Goal: Task Accomplishment & Management: Use online tool/utility

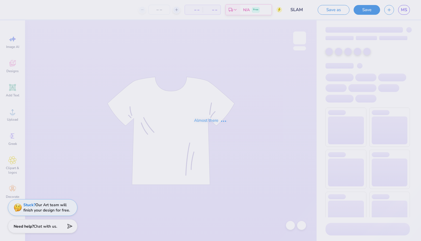
type input "SLAM"
type input "24"
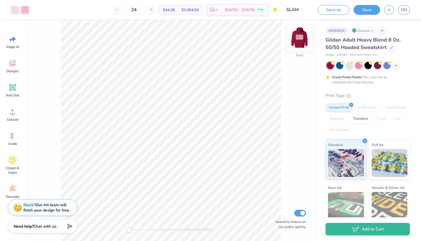
click at [300, 37] on img at bounding box center [299, 38] width 22 height 22
click at [300, 37] on img at bounding box center [299, 37] width 11 height 11
click at [402, 11] on span "MS" at bounding box center [404, 10] width 6 height 6
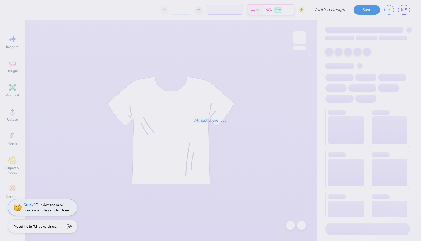
type input "Bows sigma"
type input "24"
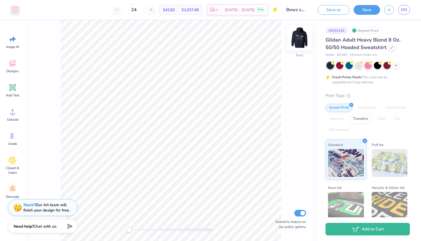
click at [297, 40] on img at bounding box center [299, 38] width 22 height 22
click at [297, 40] on img at bounding box center [299, 37] width 11 height 11
click at [402, 9] on span "MS" at bounding box center [404, 10] width 6 height 6
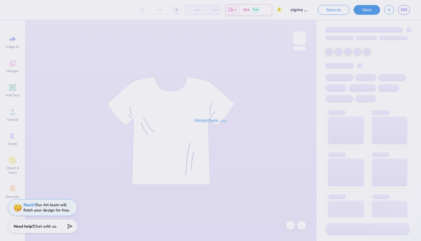
type input "sigma serves children"
type input "24"
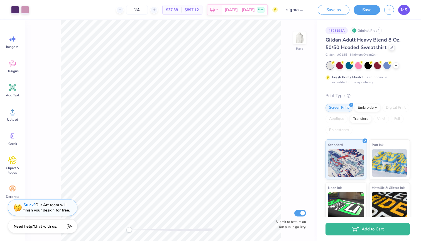
click at [405, 11] on span "MS" at bounding box center [404, 10] width 6 height 6
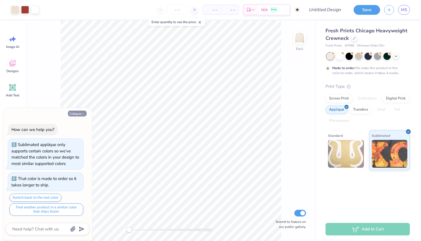
click at [80, 116] on button "Collapse" at bounding box center [77, 113] width 19 height 6
type textarea "x"
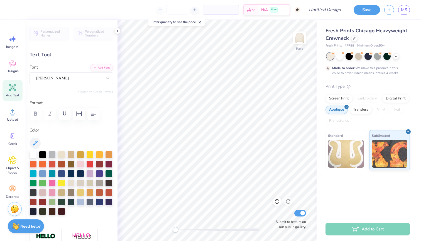
type textarea "S"
type textarea "Tri Sigma"
type input "0.0"
type input "5.58"
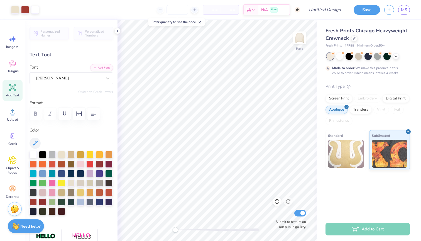
type input "1.16"
type input "6.79"
type input "0.0"
type input "2.39"
type input "0.55"
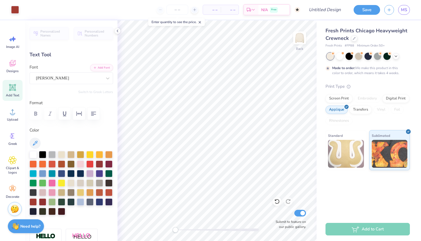
type input "7.58"
type input "0.0"
type input "2.54"
type input "0.52"
type input "8.01"
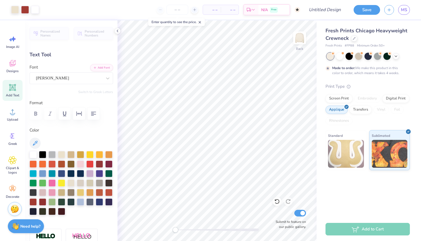
type input "4.0"
type input "2.39"
type input "0.55"
type input "7.46"
type input "0.0"
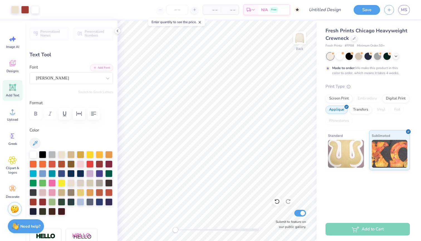
type input "2.54"
type input "0.52"
type input "8.75"
type input "4.0"
type input "2.39"
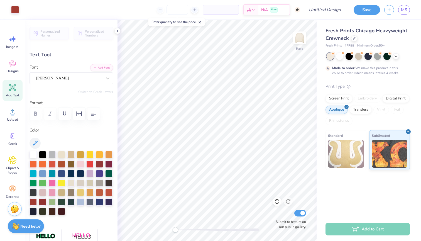
type input "0.55"
type input "7.75"
type input "0.0"
type input "2.54"
type input "0.52"
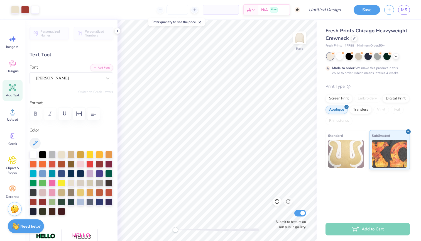
type input "8.31"
type input "0.0"
type input "2.39"
type input "0.55"
type input "7.75"
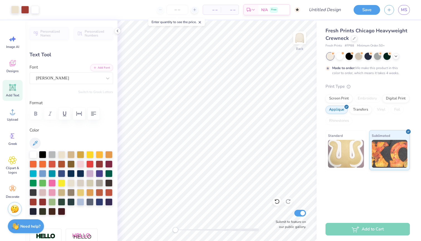
type input "4.0"
type input "1.21"
type input "0.43"
type input "6.16"
type textarea "1898"
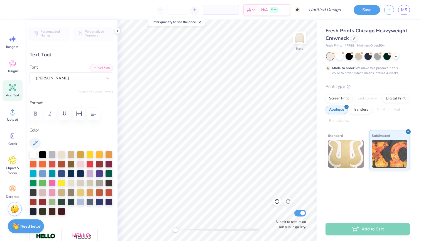
type input "0.0"
type input "1.07"
type input "0.46"
type input "6.23"
type input "0.0"
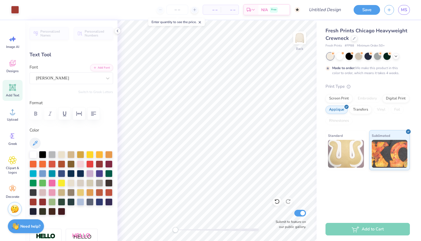
type input "5.58"
type input "1.16"
type input "6.59"
type input "0.0"
type input "2.39"
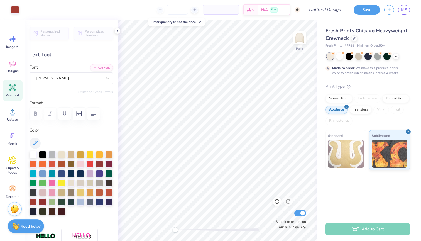
type input "0.55"
type input "8.20"
type input "4.0"
type textarea "Ever"
type input "2.54"
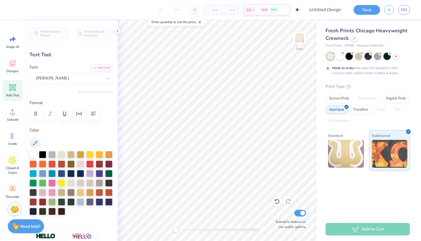
type input "0.52"
type input "9.37"
type textarea "Forward"
type input "0.0"
type input "1.25"
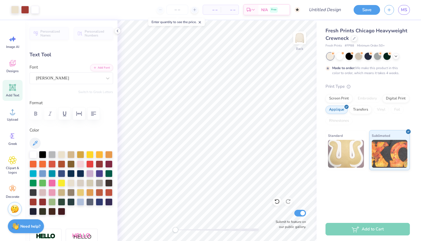
type input "0.50"
type input "8.30"
type input "0.0"
type input "2.49"
type input "0.51"
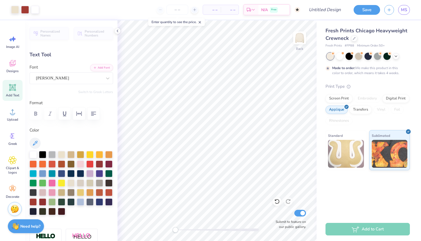
type input "9.54"
type input "0.0"
type input "1.25"
type input "0.50"
type input "7.98"
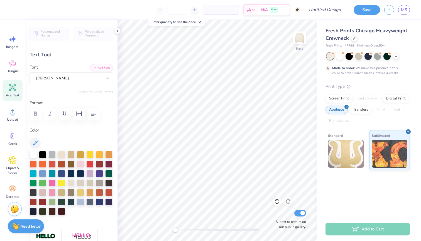
type input "0.0"
type input "2.49"
type input "0.51"
type input "8.48"
type input "0.0"
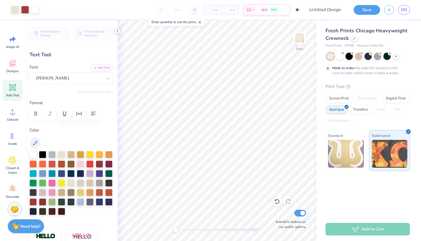
click at [117, 30] on icon at bounding box center [117, 31] width 4 height 4
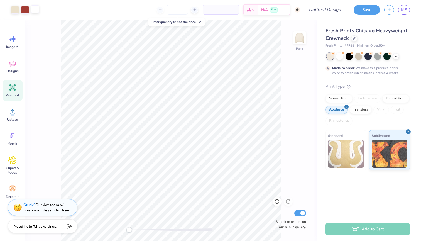
type textarea "x"
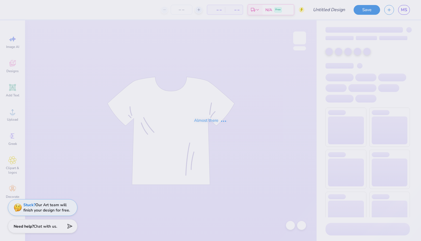
type input "sigma serves children"
type input "24"
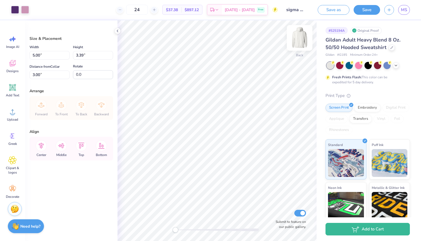
click at [299, 42] on img at bounding box center [299, 38] width 22 height 22
type input "11.97"
type input "8.10"
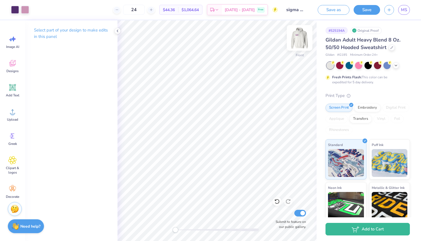
click at [302, 39] on img at bounding box center [299, 38] width 22 height 22
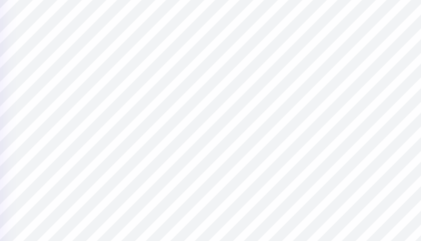
type input "0.0"
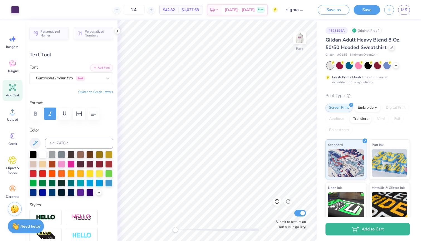
type input "5.00"
type input "1.20"
type input "3.00"
click at [37, 111] on div at bounding box center [70, 113] width 83 height 12
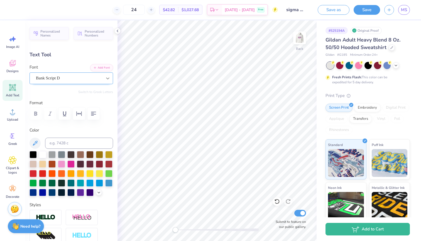
click at [107, 77] on icon at bounding box center [107, 78] width 3 height 2
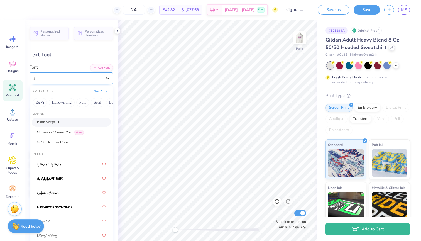
click at [107, 77] on icon at bounding box center [107, 78] width 3 height 2
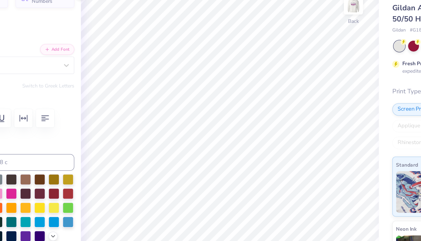
type input "6.01"
type input "1.44"
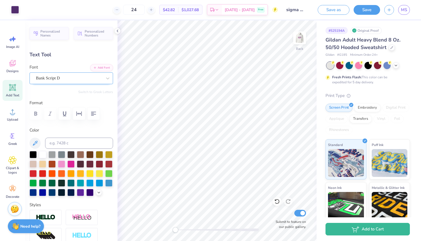
click at [79, 78] on div "Bank Script D" at bounding box center [68, 78] width 67 height 9
click at [103, 65] on button "Add Font" at bounding box center [101, 66] width 23 height 7
click at [14, 114] on circle at bounding box center [13, 114] width 4 height 4
click at [16, 90] on icon at bounding box center [12, 87] width 7 height 7
type input "6.48"
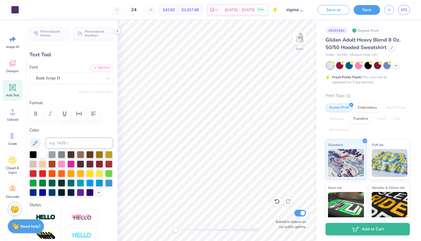
type input "1.88"
type input "6.31"
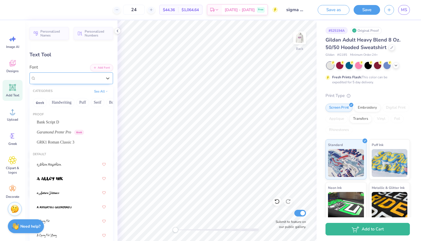
click at [91, 78] on div "Super Dream" at bounding box center [68, 78] width 67 height 9
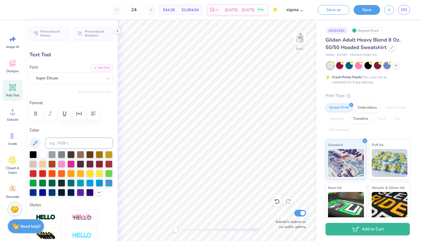
scroll to position [0, 1]
type textarea "Est. 1898"
click at [87, 192] on div at bounding box center [89, 191] width 7 height 7
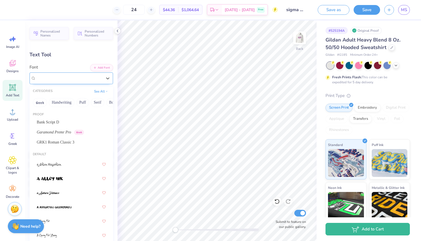
click at [90, 79] on div "Super Dream" at bounding box center [68, 78] width 67 height 9
click at [45, 120] on span "Bank Script D" at bounding box center [48, 122] width 22 height 6
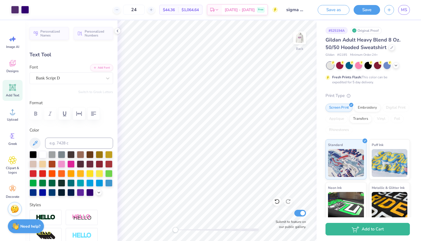
type input "8.64"
type input "1.86"
type input "6.32"
type input "3.91"
type input "0.84"
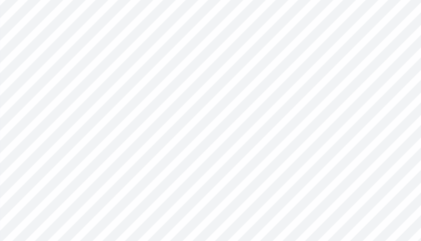
type input "4.44"
type input "2.90"
type input "0.63"
type input "4.65"
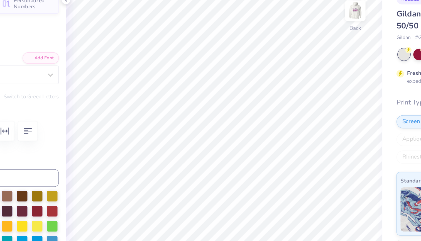
scroll to position [0, 0]
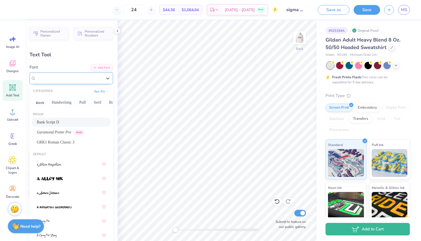
click at [90, 75] on div "Bank Script D" at bounding box center [68, 78] width 67 height 9
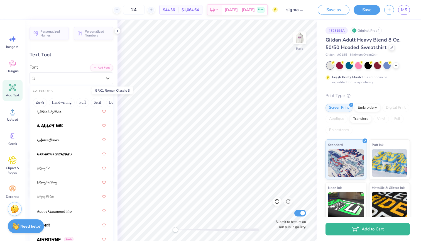
scroll to position [53, 0]
click at [55, 141] on img at bounding box center [48, 140] width 23 height 4
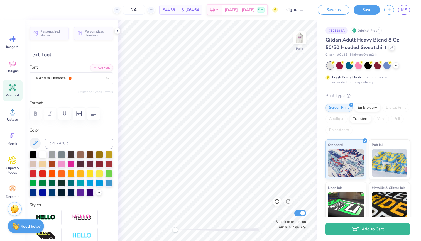
scroll to position [0, 1]
click at [301, 38] on img at bounding box center [299, 38] width 22 height 22
click at [301, 38] on img at bounding box center [299, 37] width 11 height 11
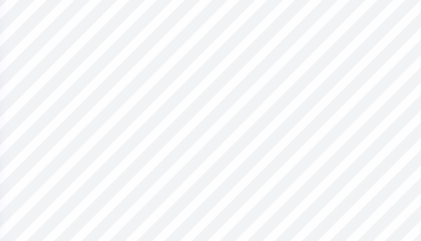
type input "2.90"
type input "0.63"
type input "4.44"
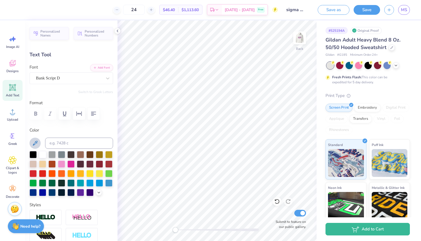
click at [38, 144] on icon at bounding box center [35, 143] width 7 height 7
click at [75, 76] on div "Bank Script D" at bounding box center [68, 78] width 67 height 9
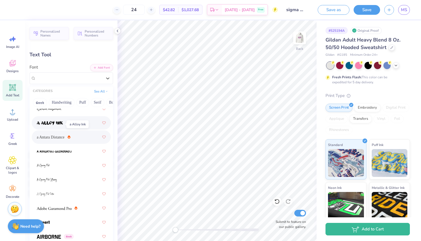
scroll to position [58, 0]
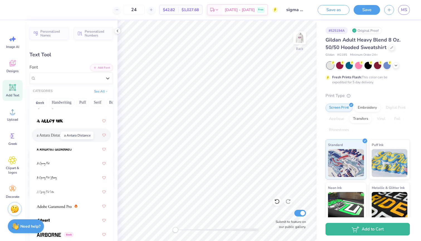
click at [50, 137] on span "a Antara Distance" at bounding box center [51, 135] width 28 height 6
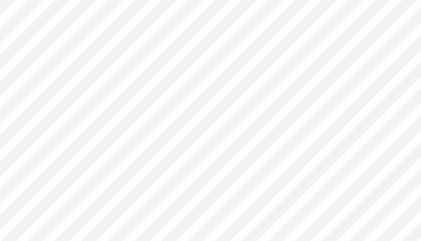
type input "2.78"
type input "0.84"
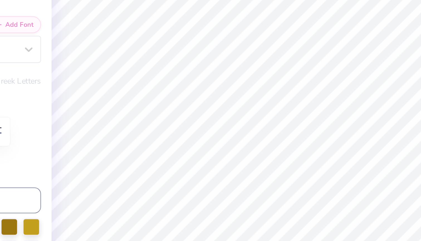
type input "4.44"
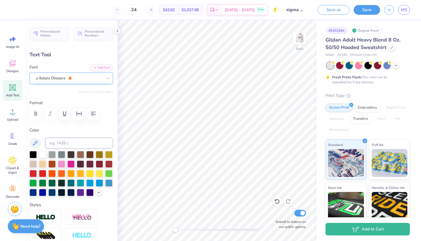
click at [73, 78] on div "a Antara Distance" at bounding box center [68, 78] width 67 height 9
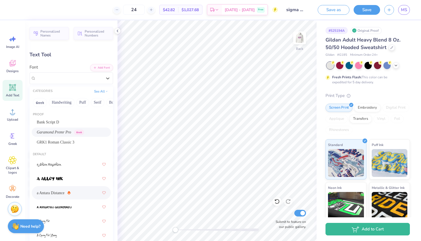
click at [54, 129] on div "Garamond Premr Pro Greek" at bounding box center [71, 131] width 79 height 9
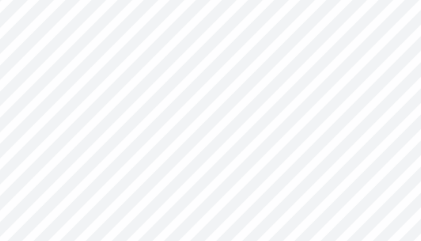
type input "3.23"
type input "0.64"
type input "4.54"
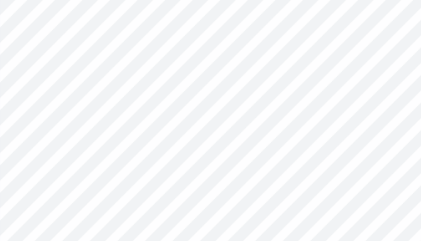
type input "0.44"
type input "0.32"
type input "0.22"
type input "0.17"
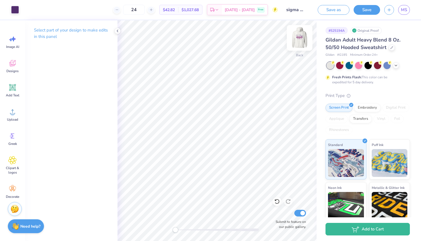
click at [300, 36] on img at bounding box center [299, 38] width 22 height 22
click at [299, 41] on img at bounding box center [299, 38] width 22 height 22
click at [118, 30] on icon at bounding box center [117, 31] width 4 height 4
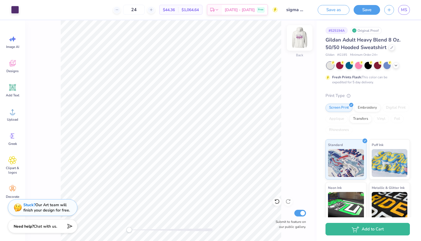
click at [298, 38] on img at bounding box center [299, 38] width 22 height 22
click at [371, 10] on button "Save" at bounding box center [366, 9] width 26 height 10
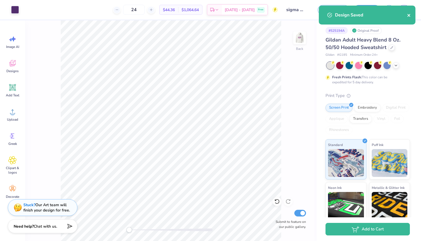
click at [408, 15] on icon "close" at bounding box center [409, 15] width 4 height 4
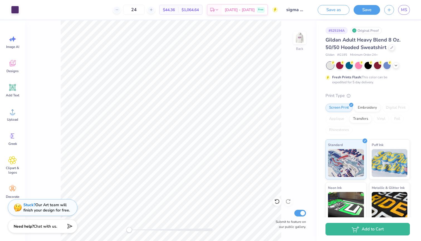
click at [406, 12] on div "Art colors 24 $44.36 Per Item $1,064.64 Total Est. Delivery Oct 7 - 10 Free Des…" at bounding box center [210, 120] width 421 height 241
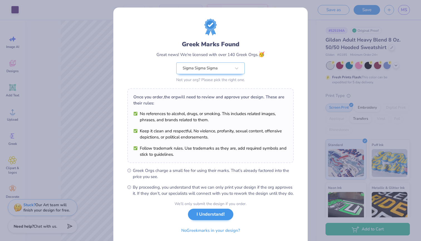
click at [207, 219] on button "I Understand!" at bounding box center [210, 213] width 45 height 11
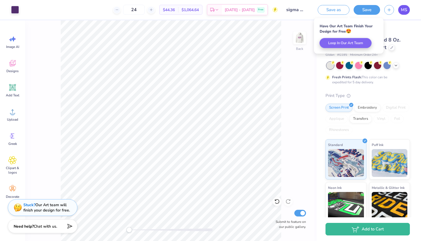
click at [405, 11] on span "MS" at bounding box center [404, 10] width 6 height 6
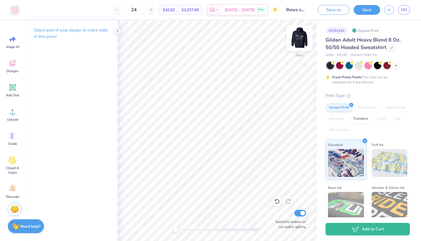
click at [301, 30] on img at bounding box center [299, 38] width 22 height 22
click at [298, 40] on img at bounding box center [299, 38] width 22 height 22
click at [371, 12] on button "Save" at bounding box center [366, 9] width 26 height 10
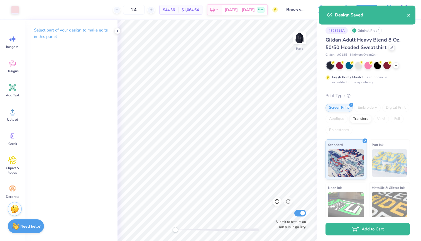
click at [408, 14] on icon "close" at bounding box center [409, 15] width 4 height 4
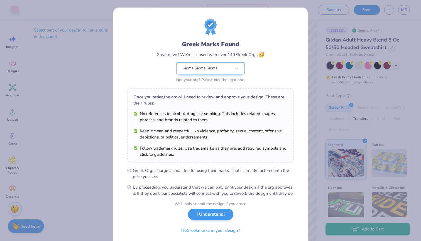
click at [206, 220] on button "I Understand!" at bounding box center [210, 213] width 45 height 11
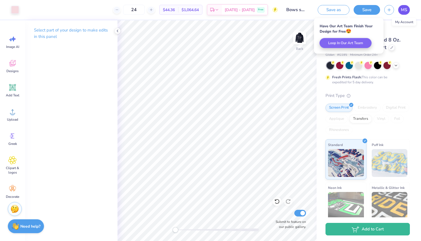
click at [407, 10] on link "MS" at bounding box center [404, 10] width 12 height 10
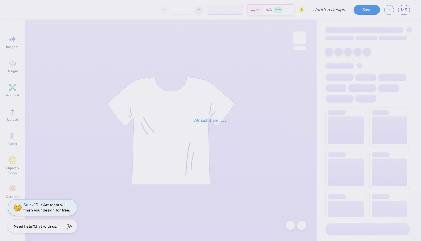
type input "sigma serves children"
type input "24"
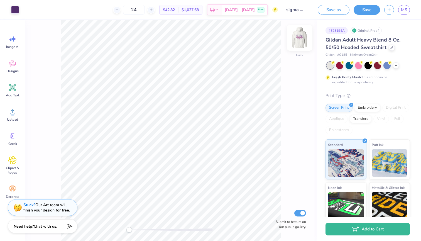
click at [301, 40] on img at bounding box center [299, 38] width 22 height 22
click at [301, 40] on img at bounding box center [299, 37] width 11 height 11
click at [369, 9] on button "Save" at bounding box center [366, 9] width 26 height 10
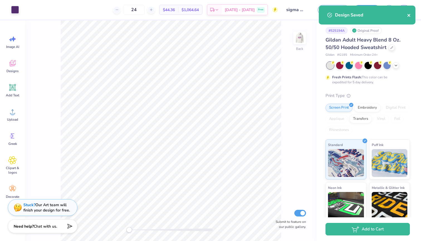
click at [409, 15] on icon "close" at bounding box center [409, 15] width 4 height 4
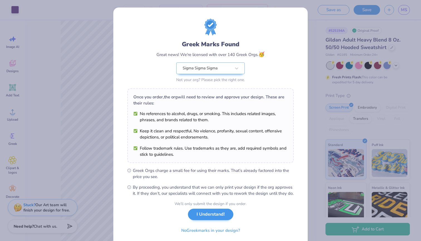
click at [218, 220] on button "I Understand!" at bounding box center [210, 213] width 45 height 11
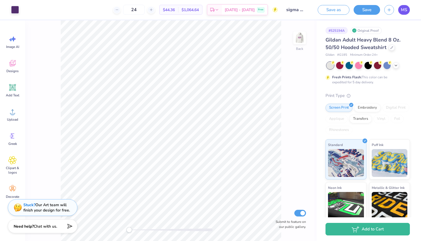
click at [402, 9] on span "MS" at bounding box center [404, 10] width 6 height 6
